Goal: Information Seeking & Learning: Find specific fact

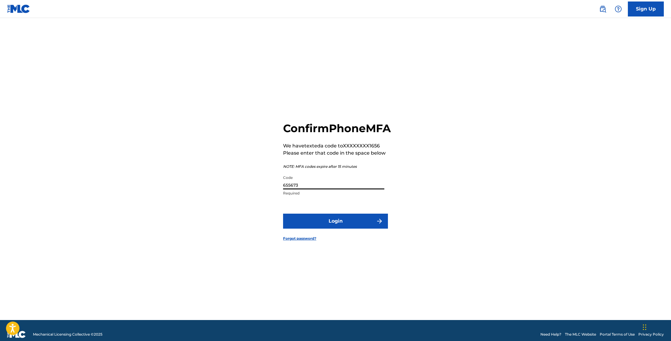
type input "655673"
click at [225, 175] on div "Confirm Phone MFA We have texted a code to XXXXXXXX1656 Please enter that code …" at bounding box center [336, 176] width 420 height 287
click at [340, 222] on button "Login" at bounding box center [335, 221] width 105 height 15
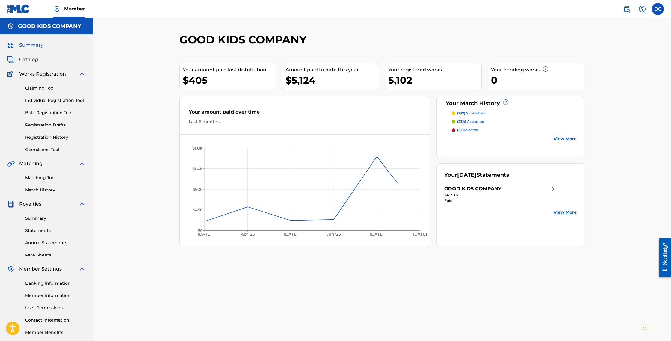
click at [34, 63] on span "Catalog" at bounding box center [28, 59] width 19 height 7
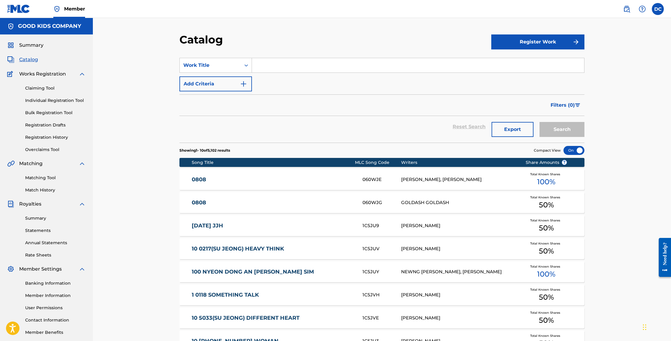
click at [264, 73] on input "Search Form" at bounding box center [418, 65] width 332 height 14
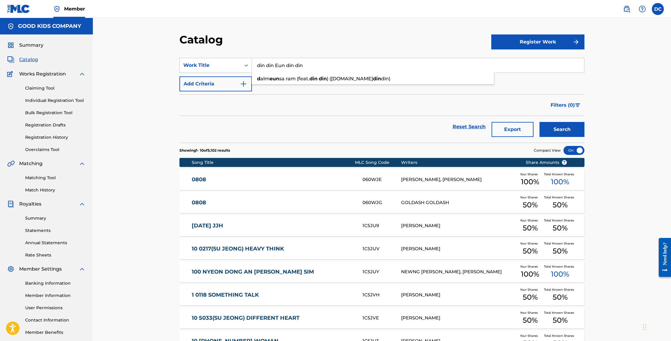
type input "din din Eun din din"
click at [585, 137] on button "Search" at bounding box center [562, 129] width 45 height 15
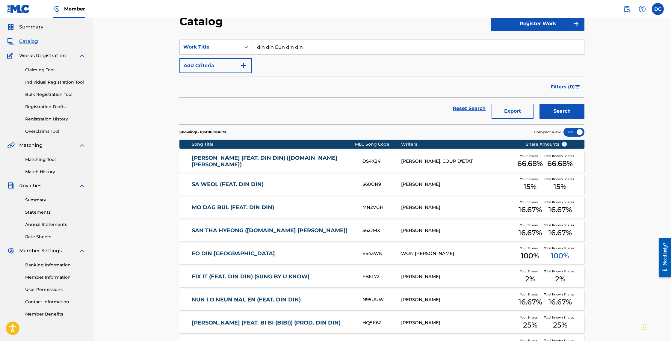
scroll to position [16, 0]
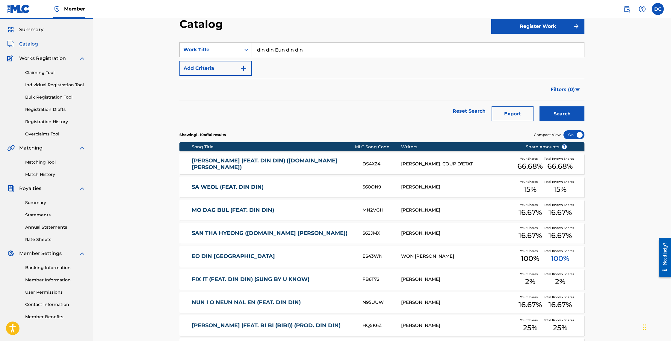
click at [262, 57] on input "din din Eun din din" at bounding box center [418, 50] width 332 height 14
click at [42, 76] on link "Claiming Tool" at bounding box center [55, 73] width 61 height 6
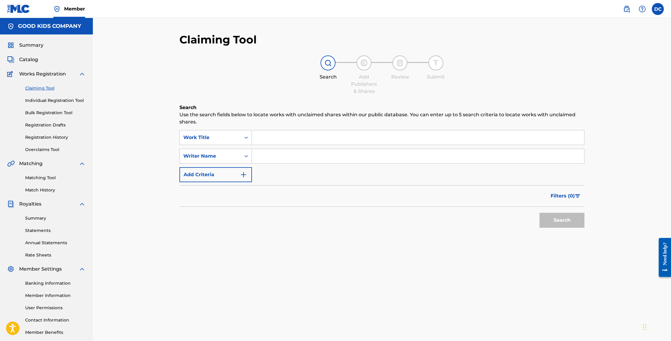
click at [276, 139] on input "Search Form" at bounding box center [418, 137] width 332 height 14
paste input "din din Eun din din"
click at [558, 228] on button "Search" at bounding box center [562, 220] width 45 height 15
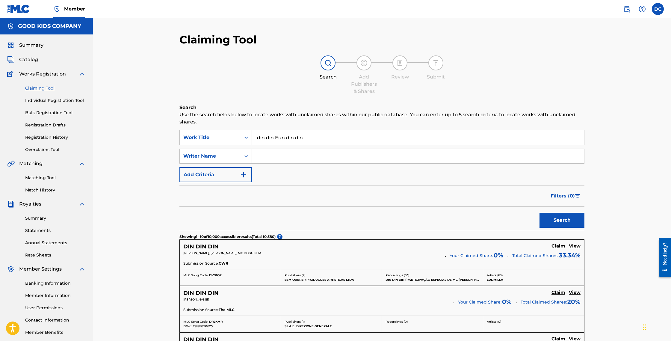
click at [277, 145] on input "din din Eun din din" at bounding box center [418, 137] width 332 height 14
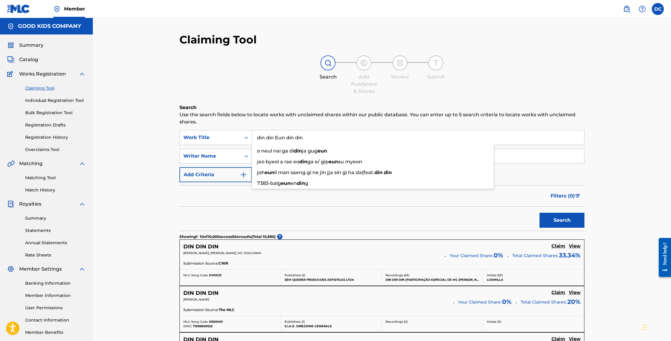
click at [277, 145] on input "din din Eun din din" at bounding box center [418, 137] width 332 height 14
paste input "DIN DIN EUN DIN DIN"
type input "DIN DIN EUN DIN DIN"
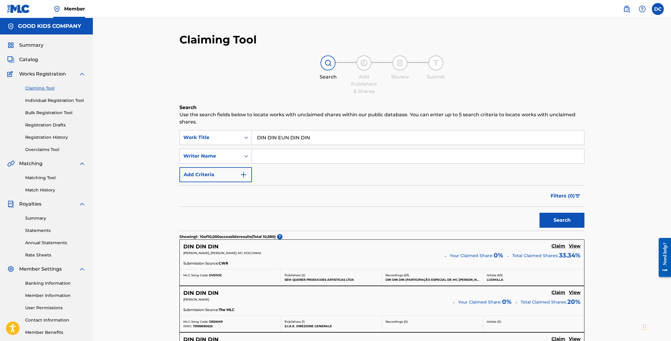
click at [238, 111] on h6 "Search" at bounding box center [382, 107] width 405 height 7
click at [265, 163] on input "Search Form" at bounding box center [418, 156] width 332 height 14
click at [43, 181] on link "Matching Tool" at bounding box center [55, 178] width 61 height 6
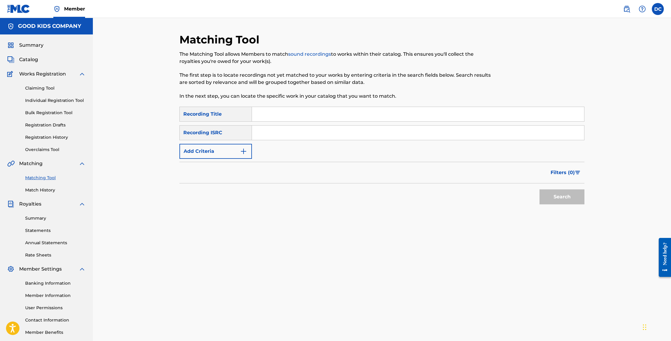
click at [252, 121] on input "Search Form" at bounding box center [418, 114] width 332 height 14
paste input "DIN DIN EUN DIN DIN"
type input "DIN DIN EUN DIN DIN"
click at [585, 204] on button "Search" at bounding box center [562, 196] width 45 height 15
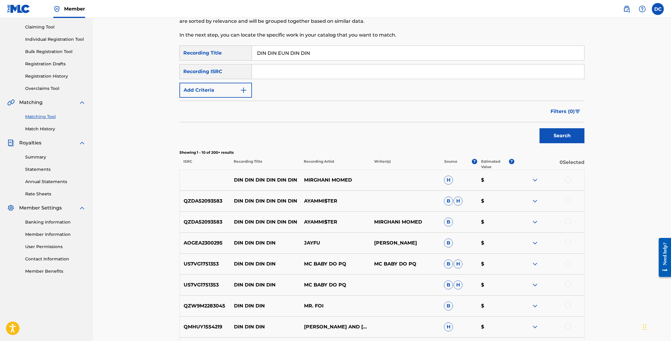
scroll to position [88, 0]
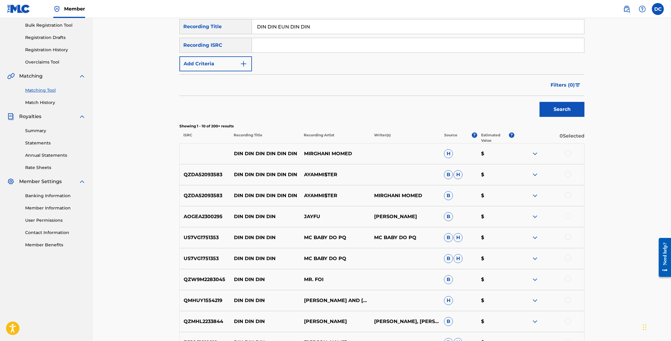
click at [294, 52] on input "Search Form" at bounding box center [418, 45] width 332 height 14
click at [298, 52] on input "Search Form" at bounding box center [418, 45] width 332 height 14
paste input "KRA381802335"
type input "KRA381802335"
click at [585, 117] on button "Search" at bounding box center [562, 109] width 45 height 15
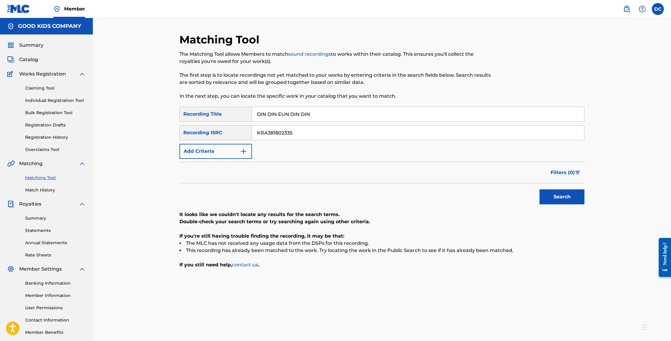
scroll to position [0, 0]
click at [281, 121] on input "DIN DIN EUN DIN DIN" at bounding box center [418, 114] width 332 height 14
click at [131, 150] on div "Matching Tool The Matching Tool allows Members to match sound recordings to wor…" at bounding box center [382, 180] width 579 height 325
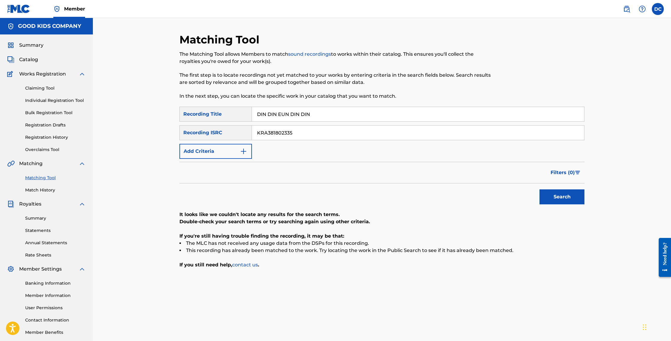
click at [130, 153] on div "Matching Tool The Matching Tool allows Members to match sound recordings to wor…" at bounding box center [382, 180] width 579 height 325
click at [31, 63] on span "Catalog" at bounding box center [28, 59] width 19 height 7
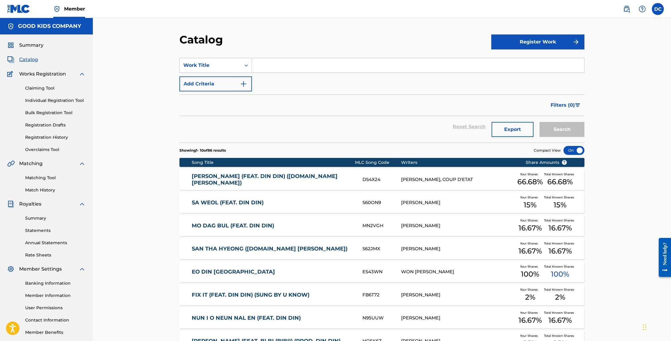
click at [261, 73] on input "Search Form" at bounding box center [418, 65] width 332 height 14
paste input "DIN DIN EUN DIN DIN"
type input "DIN DIN EUN DIN DIN"
click at [389, 51] on div "Catalog" at bounding box center [336, 42] width 312 height 18
click at [585, 137] on button "Search" at bounding box center [562, 129] width 45 height 15
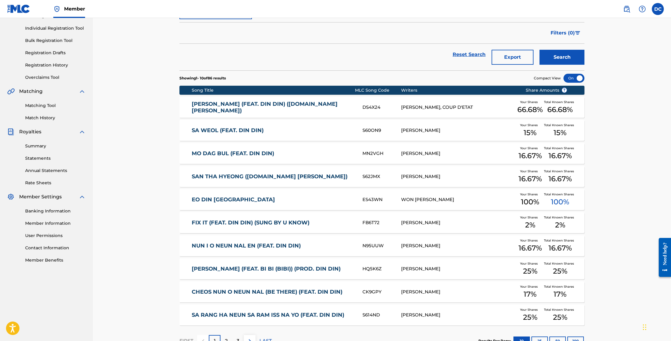
scroll to position [73, 0]
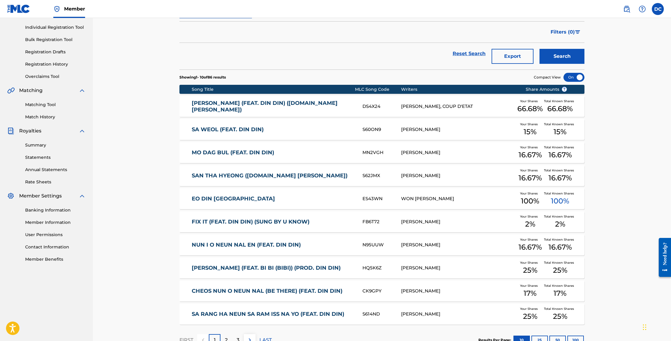
click at [47, 120] on link "Match History" at bounding box center [55, 117] width 61 height 6
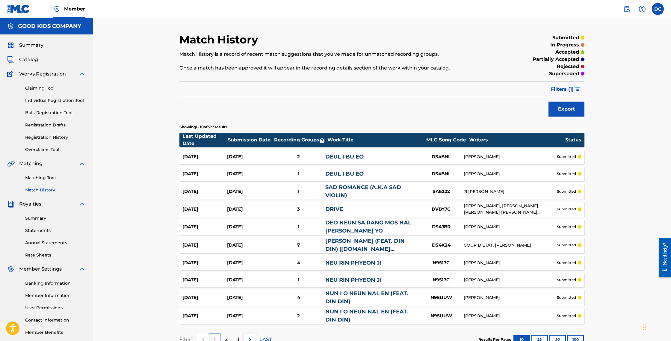
click at [55, 104] on link "Individual Registration Tool" at bounding box center [55, 100] width 61 height 6
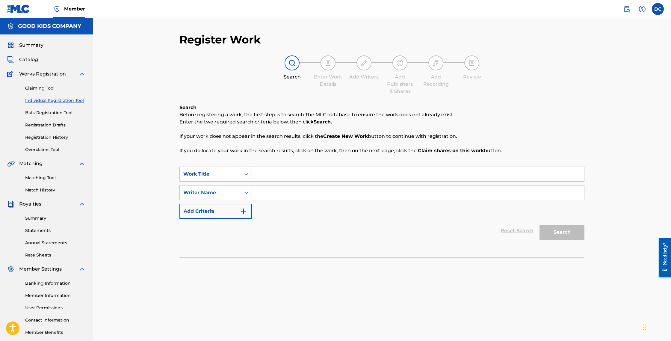
click at [271, 181] on input "Search Form" at bounding box center [418, 174] width 332 height 14
paste input "DIN DIN EUN DIN DIN"
type input "DIN DIN EUN DIN DIN"
click at [379, 219] on div "SearchWithCriteriadcb29103-9fff-413a-a52c-690ff71b7fbd Work Title DIN DIN EUN D…" at bounding box center [382, 193] width 405 height 52
click at [308, 200] on input "Search Form" at bounding box center [418, 193] width 332 height 14
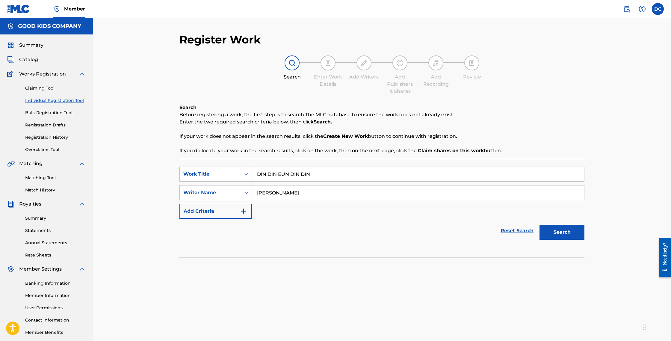
type input "[PERSON_NAME]"
click at [585, 240] on button "Search" at bounding box center [562, 232] width 45 height 15
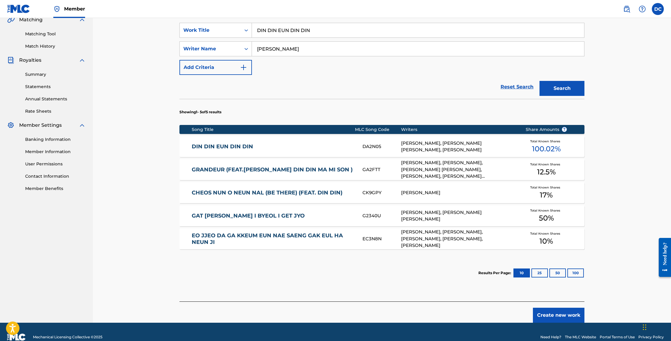
scroll to position [147, 0]
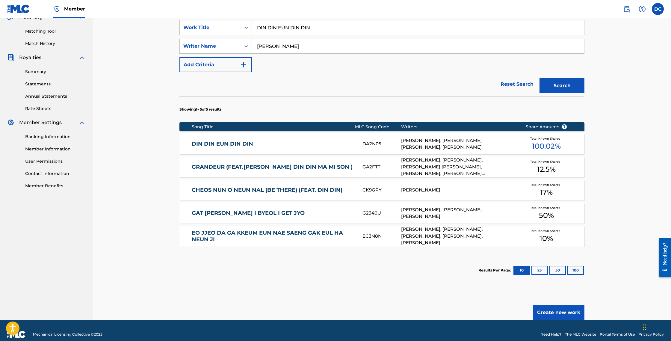
click at [305, 147] on link "DIN DIN EUN DIN DIN" at bounding box center [273, 144] width 163 height 7
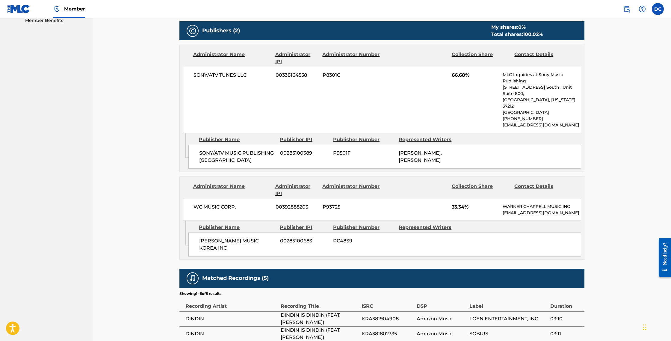
scroll to position [312, 0]
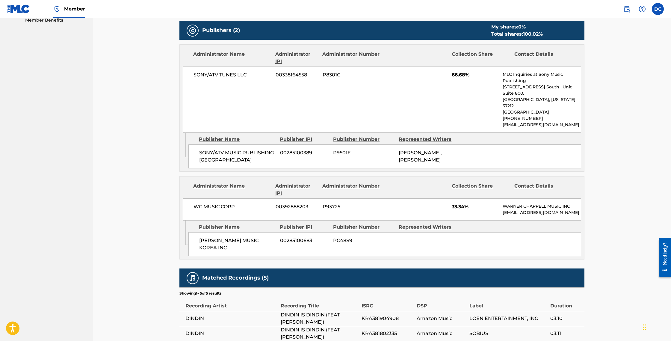
click at [394, 168] on div "SONY/ATV MUSIC PUBLISHING KOREA 00285100389 P9501F [PERSON_NAME], [PERSON_NAME]" at bounding box center [385, 156] width 393 height 24
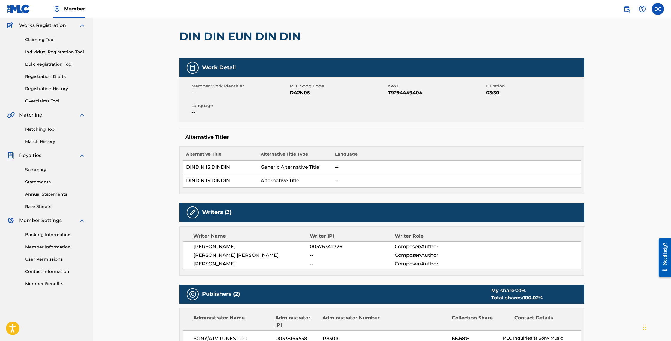
scroll to position [47, 0]
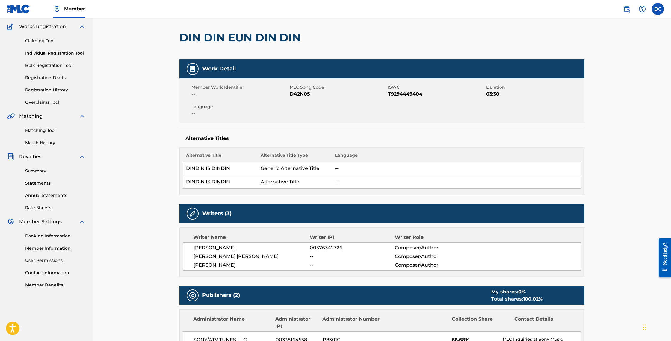
click at [290, 98] on span "DA2N05" at bounding box center [338, 94] width 97 height 7
copy span "DA2N05"
click at [403, 98] on span "T9294449404" at bounding box center [436, 94] width 97 height 7
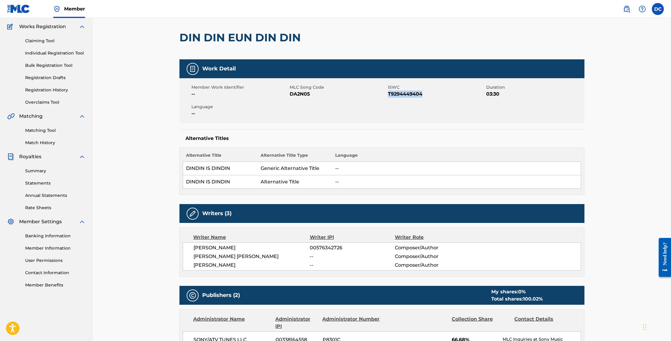
copy span "T9294449404"
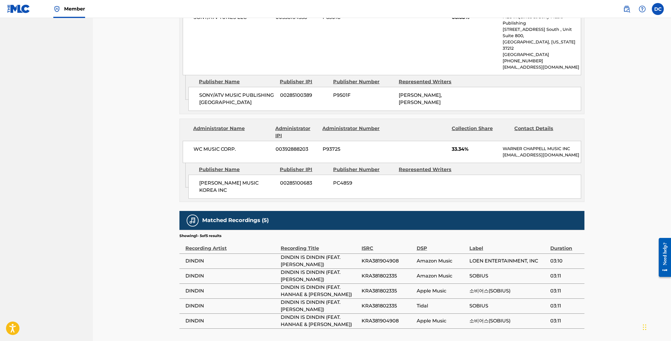
scroll to position [368, 0]
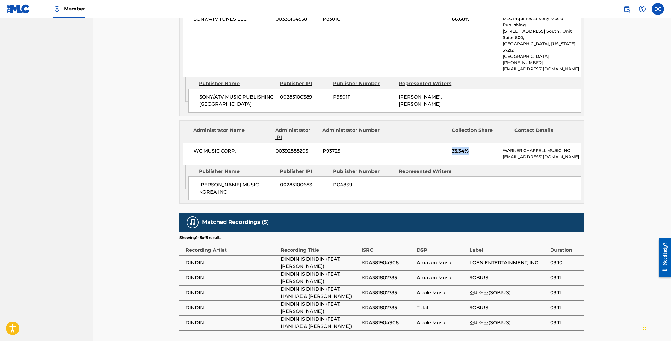
drag, startPoint x: 474, startPoint y: 176, endPoint x: 496, endPoint y: 176, distance: 22.8
click at [496, 165] on div "WC MUSIC CORP. 00392888203 P93725 33.34% [PERSON_NAME] MUSIC INC [EMAIL_ADDRESS…" at bounding box center [382, 154] width 399 height 22
copy span "33.34%"
click at [540, 201] on div "[PERSON_NAME] MUSIC KOREA INC 00285100683 PC48S9" at bounding box center [385, 189] width 393 height 24
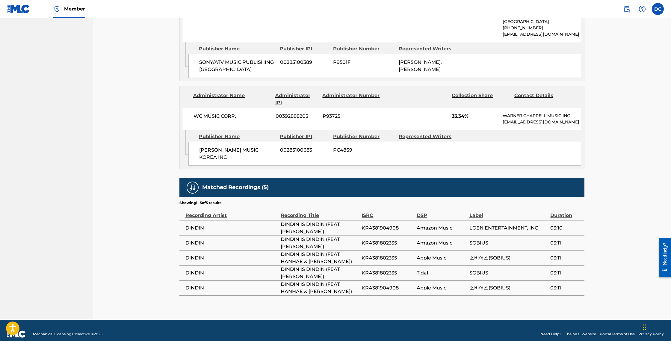
scroll to position [403, 0]
click at [565, 125] on p "[EMAIL_ADDRESS][DOMAIN_NAME]" at bounding box center [542, 122] width 78 height 6
copy p "[EMAIL_ADDRESS][DOMAIN_NAME]"
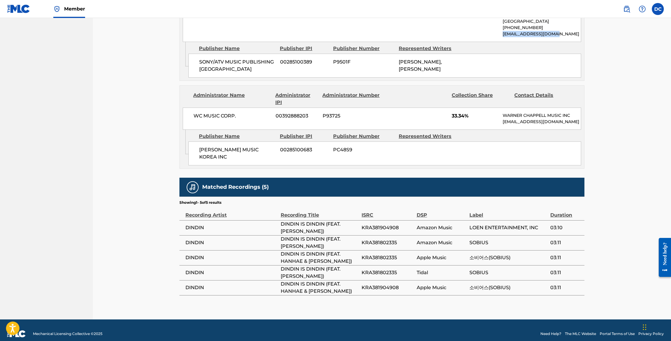
drag, startPoint x: 581, startPoint y: 59, endPoint x: 534, endPoint y: 61, distance: 47.1
click at [534, 42] on div "SONY/ATV TUNES LLC 00338164558 P8301C 66.68% MLC Inquiries at Sony Music Publis…" at bounding box center [382, 9] width 399 height 66
copy p "[EMAIL_ADDRESS][DOMAIN_NAME]"
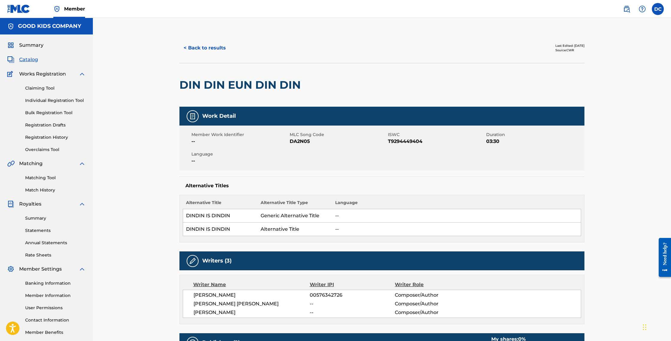
scroll to position [0, 0]
click at [239, 92] on h2 "DIN DIN EUN DIN DIN" at bounding box center [242, 84] width 124 height 13
copy div "DIN DIN EUN DIN DIN"
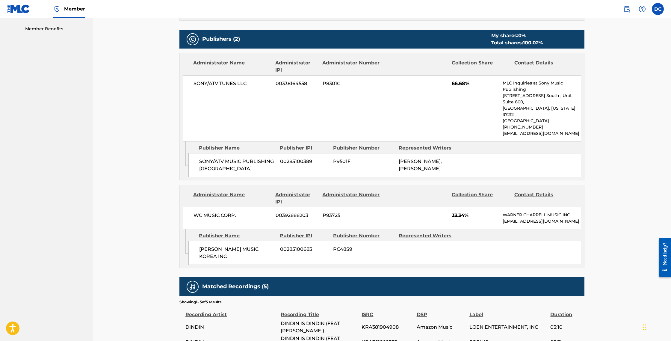
click at [384, 177] on div "SONY/ATV MUSIC PUBLISHING KOREA 00285100389 P9501F [PERSON_NAME], [PERSON_NAME]" at bounding box center [385, 165] width 393 height 24
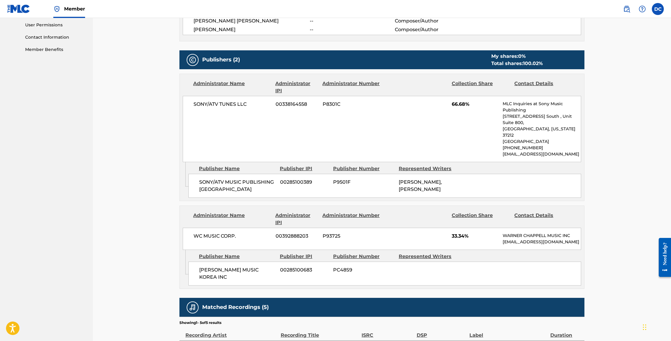
scroll to position [281, 0]
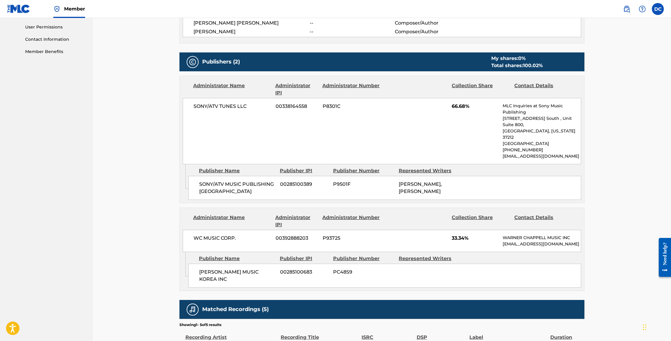
click at [568, 159] on p "[EMAIL_ADDRESS][DOMAIN_NAME]" at bounding box center [542, 156] width 78 height 6
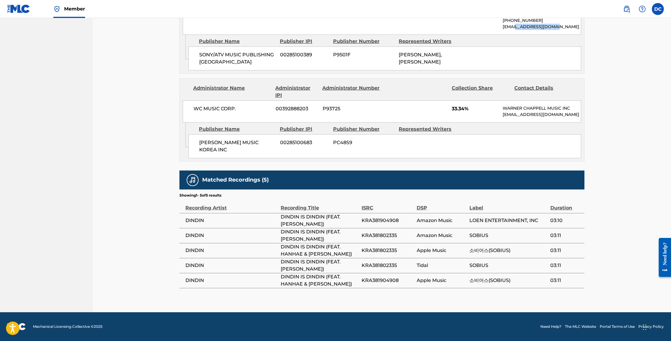
scroll to position [473, 0]
click at [430, 171] on div "Matched Recordings (5)" at bounding box center [382, 180] width 405 height 19
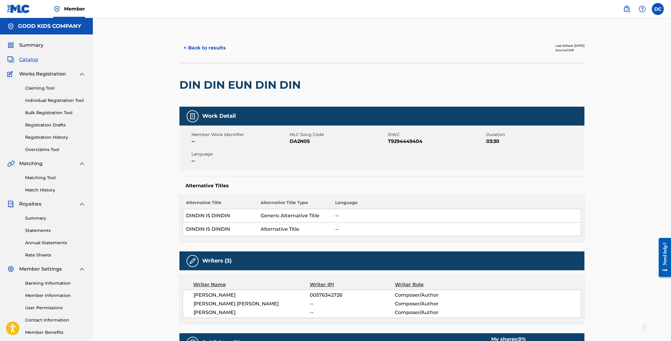
scroll to position [0, 0]
click at [418, 100] on div "DIN DIN EUN DIN DIN" at bounding box center [382, 85] width 405 height 44
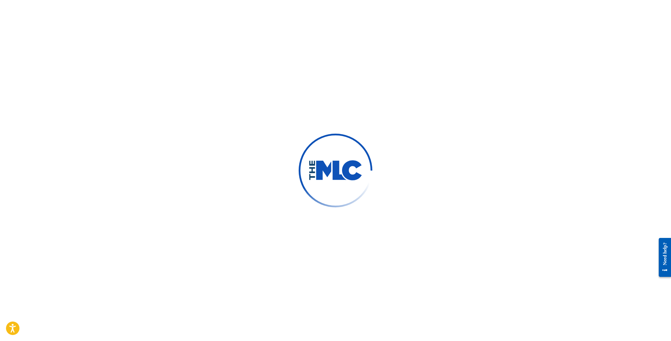
scroll to position [399, 0]
